Goal: Task Accomplishment & Management: Manage account settings

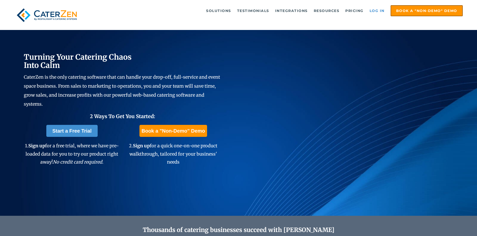
click at [377, 8] on link "Log in" at bounding box center [377, 11] width 20 height 10
click at [377, 12] on link "Log in" at bounding box center [377, 11] width 20 height 10
click at [375, 12] on link "Log in" at bounding box center [377, 11] width 20 height 10
